Goal: Find contact information: Obtain details needed to contact an individual or organization

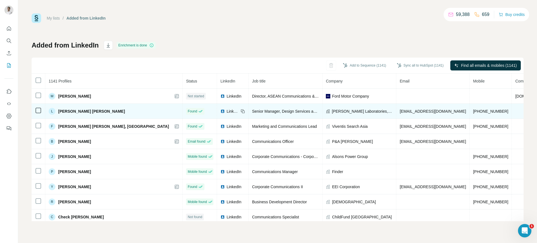
click at [400, 109] on span "[EMAIL_ADDRESS][DOMAIN_NAME]" at bounding box center [433, 111] width 66 height 4
copy span "[EMAIL_ADDRESS][DOMAIN_NAME]"
click at [220, 111] on div "LinkedIn" at bounding box center [232, 112] width 25 height 6
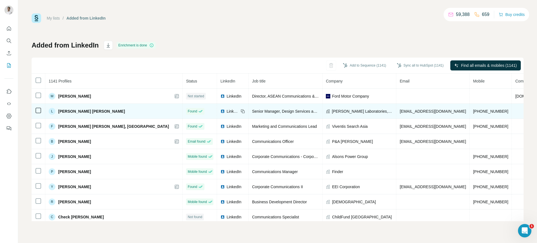
click at [227, 109] on span "LinkedIn" at bounding box center [233, 112] width 12 height 6
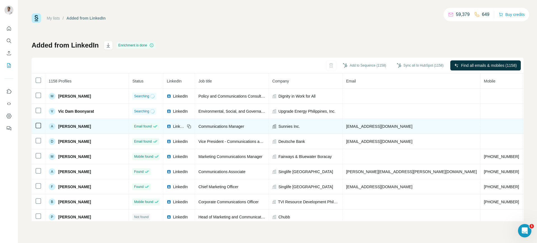
click at [188, 125] on icon at bounding box center [189, 126] width 4 height 4
click at [283, 122] on td "Sunnies Inc." at bounding box center [306, 126] width 74 height 15
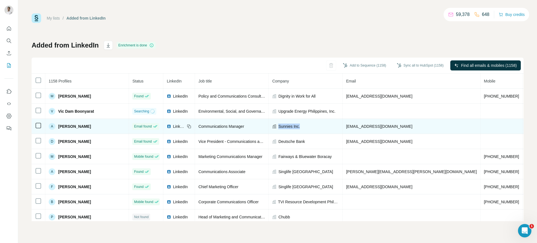
copy span "Sunnies Inc."
click at [366, 124] on span "[EMAIL_ADDRESS][DOMAIN_NAME]" at bounding box center [379, 126] width 66 height 4
copy span "[EMAIL_ADDRESS][DOMAIN_NAME]"
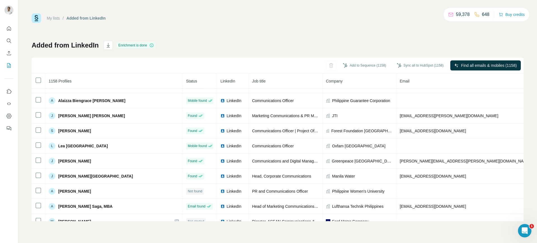
scroll to position [131, 0]
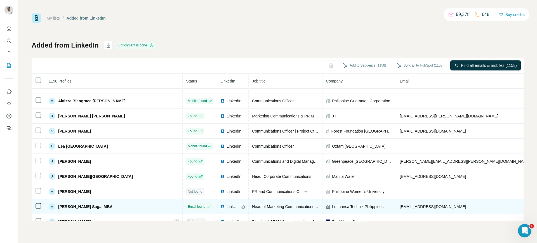
click at [401, 208] on span "[EMAIL_ADDRESS][DOMAIN_NAME]" at bounding box center [433, 206] width 66 height 4
copy span "[EMAIL_ADDRESS][DOMAIN_NAME]"
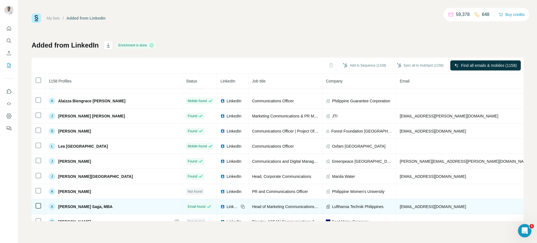
click at [241, 205] on icon at bounding box center [242, 206] width 3 height 3
click at [332, 206] on span "Lufthansa Technik Philippines" at bounding box center [357, 207] width 51 height 6
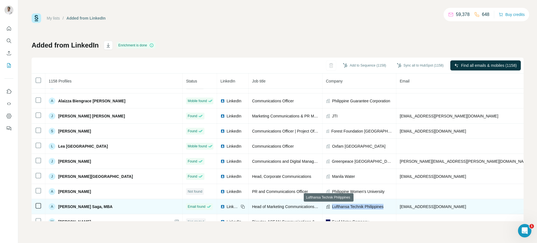
copy span "Lufthansa Technik Philippines"
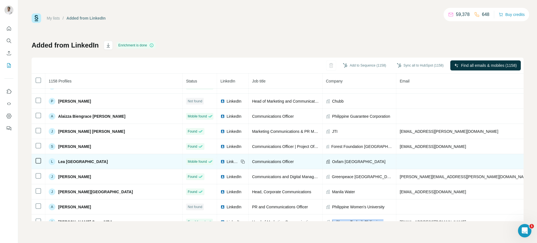
scroll to position [109, 0]
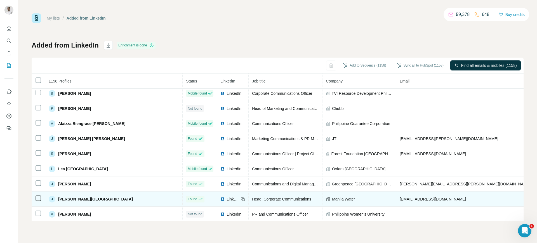
click at [400, 200] on span "[EMAIL_ADDRESS][DOMAIN_NAME]" at bounding box center [433, 199] width 66 height 4
copy span "[EMAIL_ADDRESS][DOMAIN_NAME]"
click at [241, 199] on icon at bounding box center [242, 198] width 3 height 3
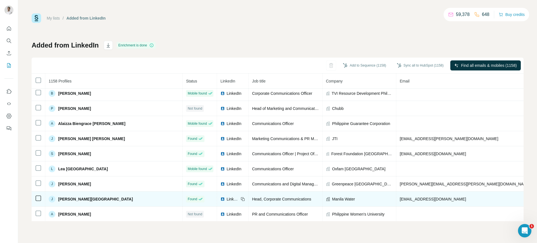
click at [322, 195] on td "Manila Water" at bounding box center [359, 199] width 74 height 15
copy span "Manila Water"
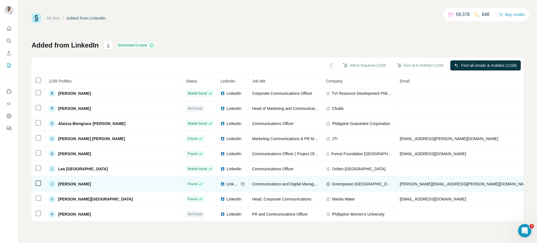
click at [400, 182] on span "[PERSON_NAME][EMAIL_ADDRESS][PERSON_NAME][DOMAIN_NAME]" at bounding box center [465, 184] width 131 height 4
copy span "[PERSON_NAME][EMAIL_ADDRESS][PERSON_NAME][DOMAIN_NAME]"
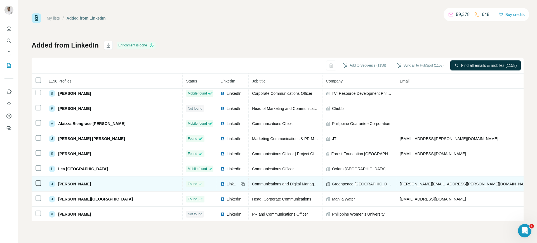
click at [241, 182] on icon at bounding box center [242, 183] width 3 height 3
click at [336, 182] on span "Greenpeace [GEOGRAPHIC_DATA]" at bounding box center [362, 184] width 61 height 6
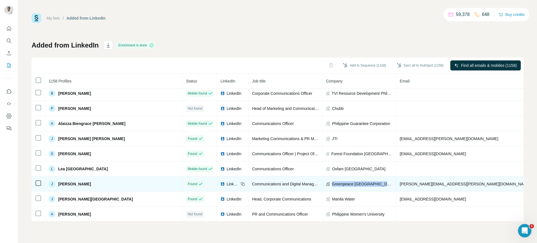
copy span "Greenpeace [GEOGRAPHIC_DATA]"
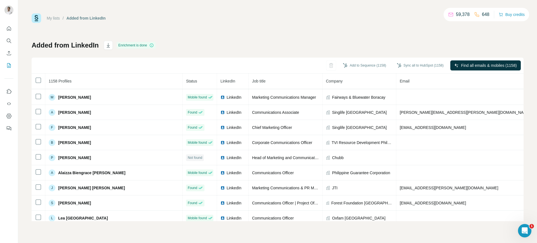
scroll to position [57, 0]
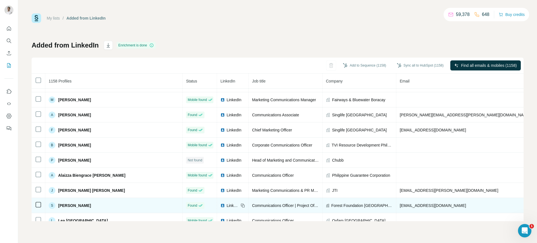
click at [400, 205] on span "[EMAIL_ADDRESS][DOMAIN_NAME]" at bounding box center [433, 205] width 66 height 4
copy span "[EMAIL_ADDRESS][DOMAIN_NAME]"
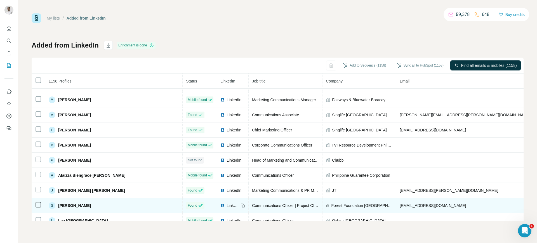
click at [241, 205] on icon at bounding box center [243, 205] width 4 height 4
click at [333, 203] on span "Forest Foundation [GEOGRAPHIC_DATA]" at bounding box center [362, 206] width 62 height 6
copy span "Forest Foundation [GEOGRAPHIC_DATA]"
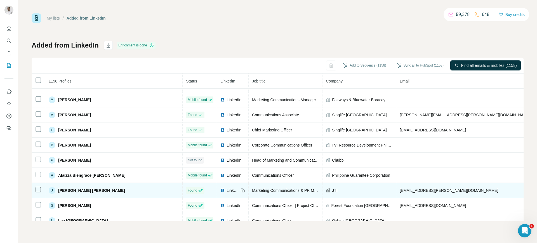
click at [400, 189] on span "[EMAIL_ADDRESS][PERSON_NAME][DOMAIN_NAME]" at bounding box center [449, 190] width 98 height 4
click at [241, 189] on icon at bounding box center [243, 190] width 4 height 4
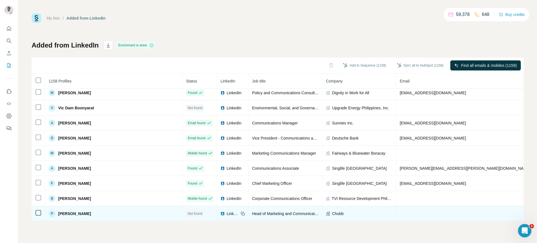
scroll to position [0, 0]
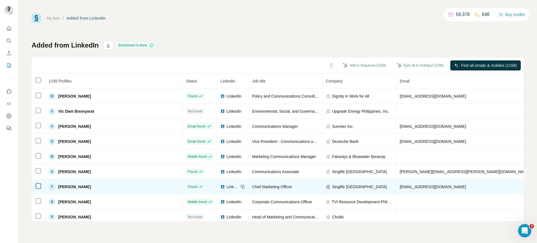
click at [396, 188] on td "[EMAIL_ADDRESS][DOMAIN_NAME]" at bounding box center [465, 186] width 138 height 15
click at [400, 188] on span "[EMAIL_ADDRESS][DOMAIN_NAME]" at bounding box center [433, 187] width 66 height 4
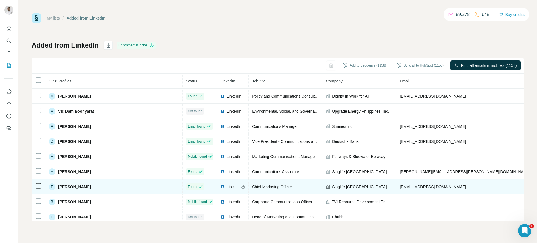
click at [241, 186] on icon at bounding box center [243, 187] width 4 height 4
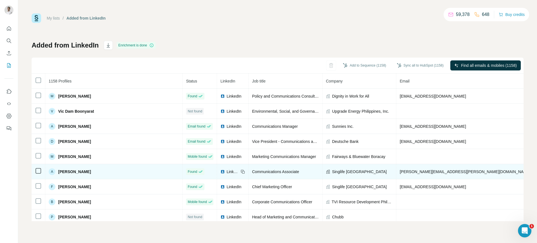
click at [332, 171] on span "Singlife [GEOGRAPHIC_DATA]" at bounding box center [359, 172] width 55 height 6
click at [400, 170] on span "[PERSON_NAME][EMAIL_ADDRESS][PERSON_NAME][DOMAIN_NAME]" at bounding box center [465, 171] width 131 height 4
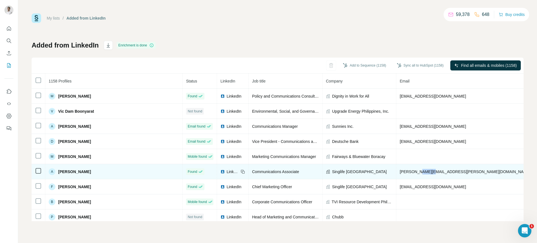
click at [400, 170] on span "[PERSON_NAME][EMAIL_ADDRESS][PERSON_NAME][DOMAIN_NAME]" at bounding box center [465, 171] width 131 height 4
click at [242, 171] on icon at bounding box center [243, 172] width 3 height 3
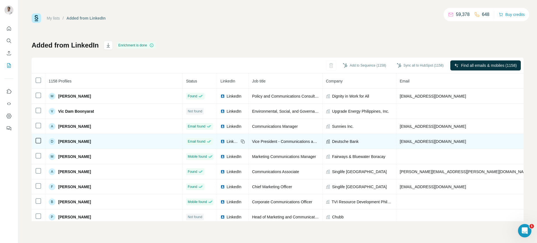
click at [400, 141] on span "[EMAIL_ADDRESS][DOMAIN_NAME]" at bounding box center [433, 141] width 66 height 4
click at [241, 142] on icon at bounding box center [243, 141] width 4 height 4
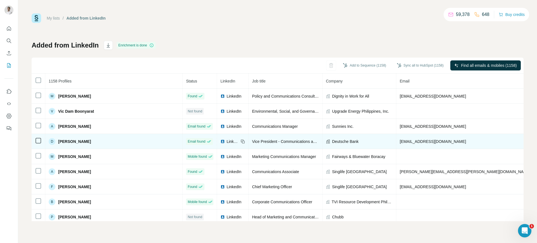
click at [332, 139] on span "Deutsche Bank" at bounding box center [345, 142] width 27 height 6
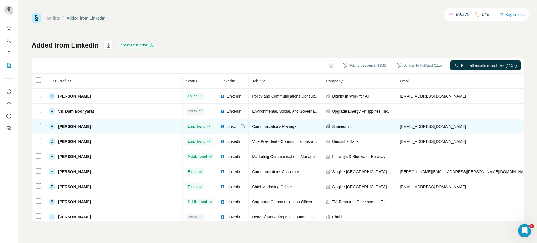
click at [400, 128] on span "[EMAIL_ADDRESS][DOMAIN_NAME]" at bounding box center [433, 126] width 66 height 4
click at [241, 124] on icon at bounding box center [242, 125] width 3 height 3
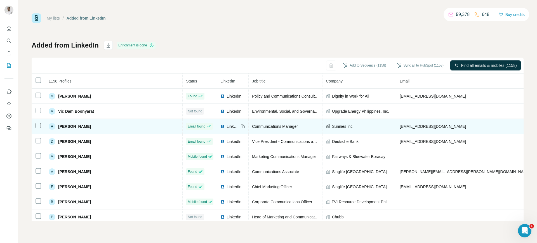
click at [332, 124] on span "Sunnies Inc." at bounding box center [343, 127] width 22 height 6
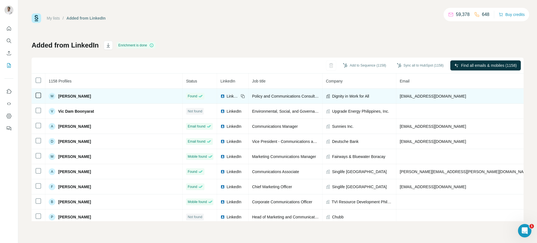
click at [400, 95] on span "[EMAIL_ADDRESS][DOMAIN_NAME]" at bounding box center [433, 96] width 66 height 4
click at [241, 95] on icon at bounding box center [243, 96] width 4 height 4
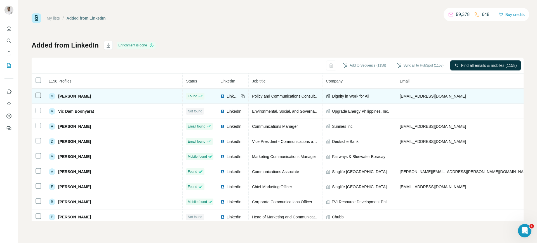
click at [332, 95] on span "Dignity in Work for All" at bounding box center [350, 96] width 37 height 6
